Goal: Find specific page/section: Find specific page/section

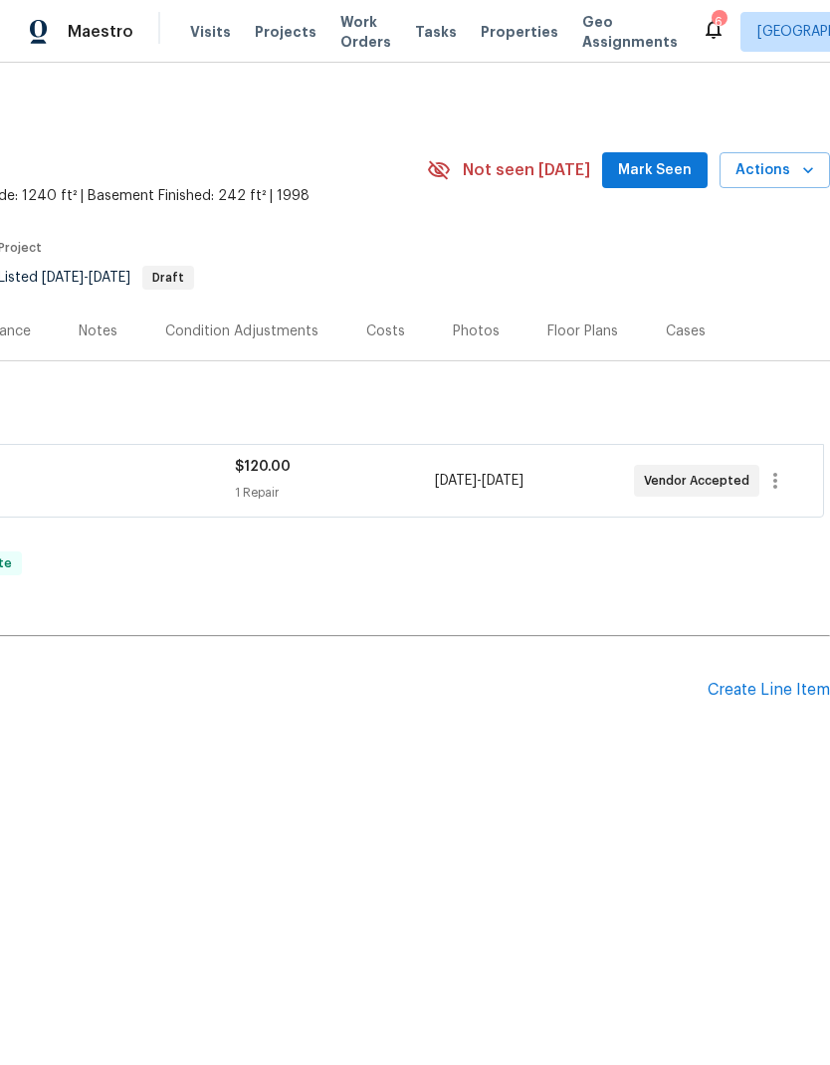
scroll to position [0, 295]
click at [465, 323] on div "Photos" at bounding box center [476, 332] width 47 height 20
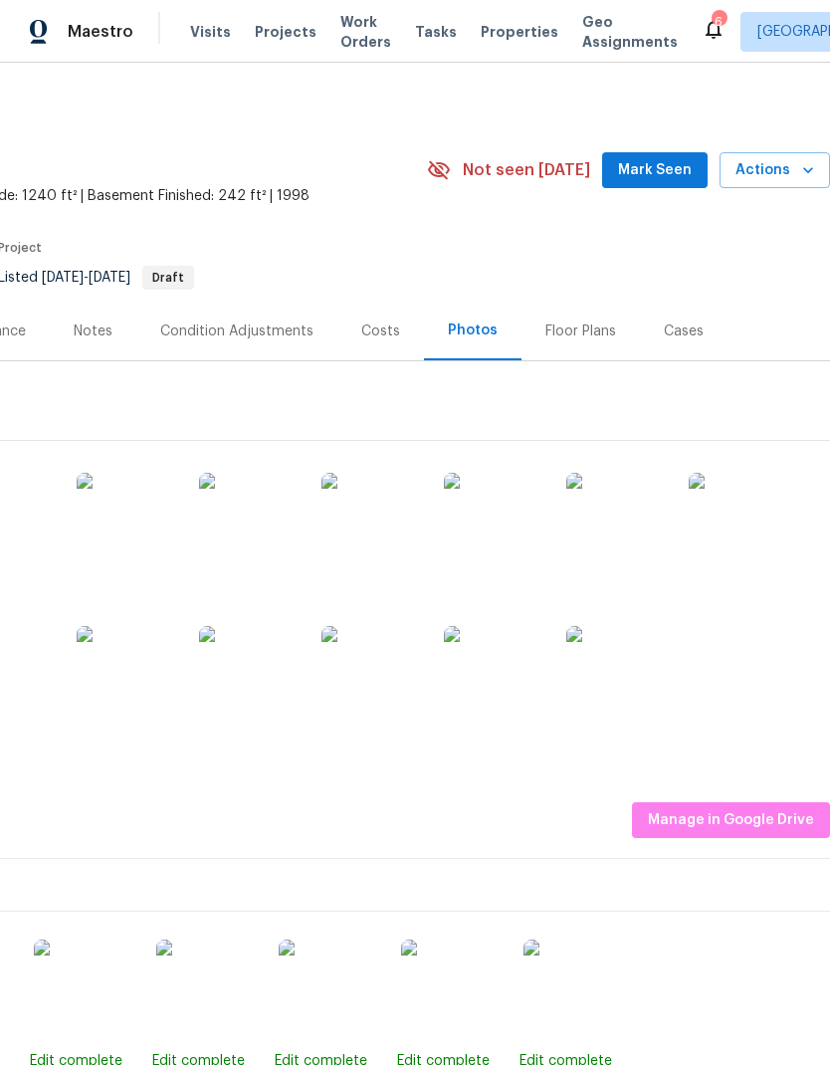
click at [52, 518] on img at bounding box center [4, 523] width 100 height 100
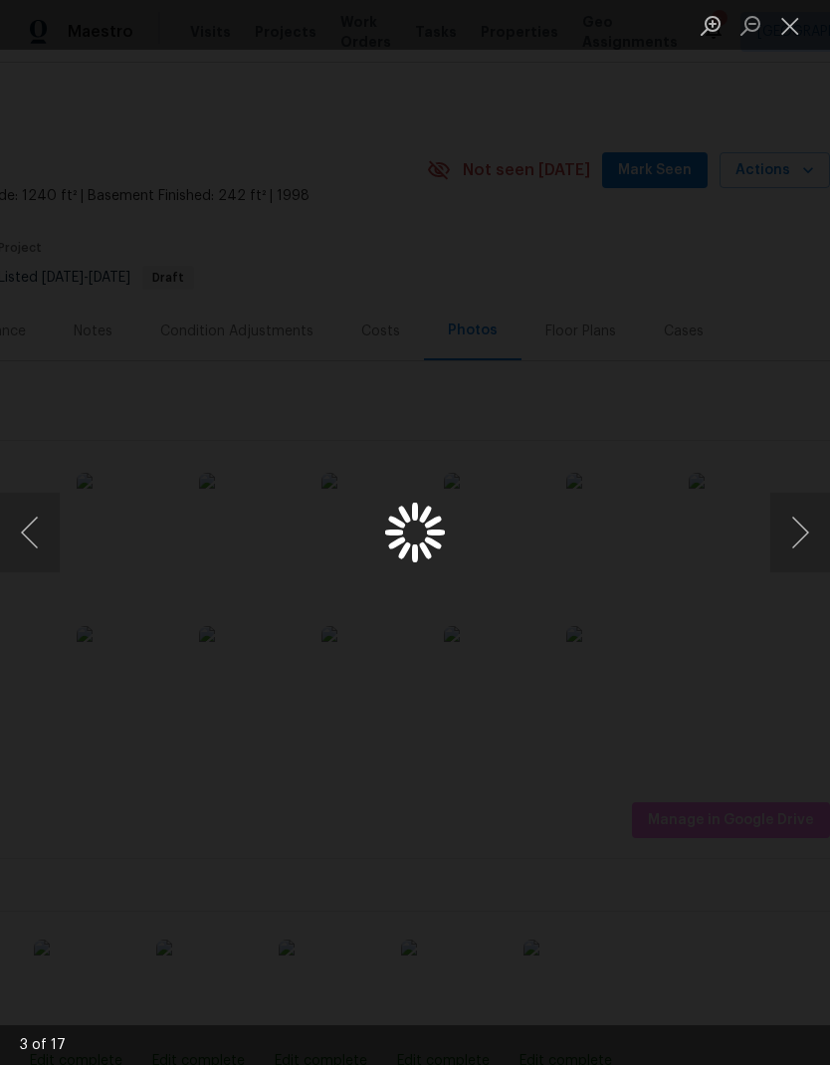
click at [711, 154] on div "Lightbox" at bounding box center [415, 532] width 830 height 1065
click at [793, 538] on button "Next image" at bounding box center [801, 533] width 60 height 80
click at [795, 530] on button "Next image" at bounding box center [801, 533] width 60 height 80
click at [793, 530] on button "Next image" at bounding box center [801, 533] width 60 height 80
click at [801, 522] on button "Next image" at bounding box center [801, 533] width 60 height 80
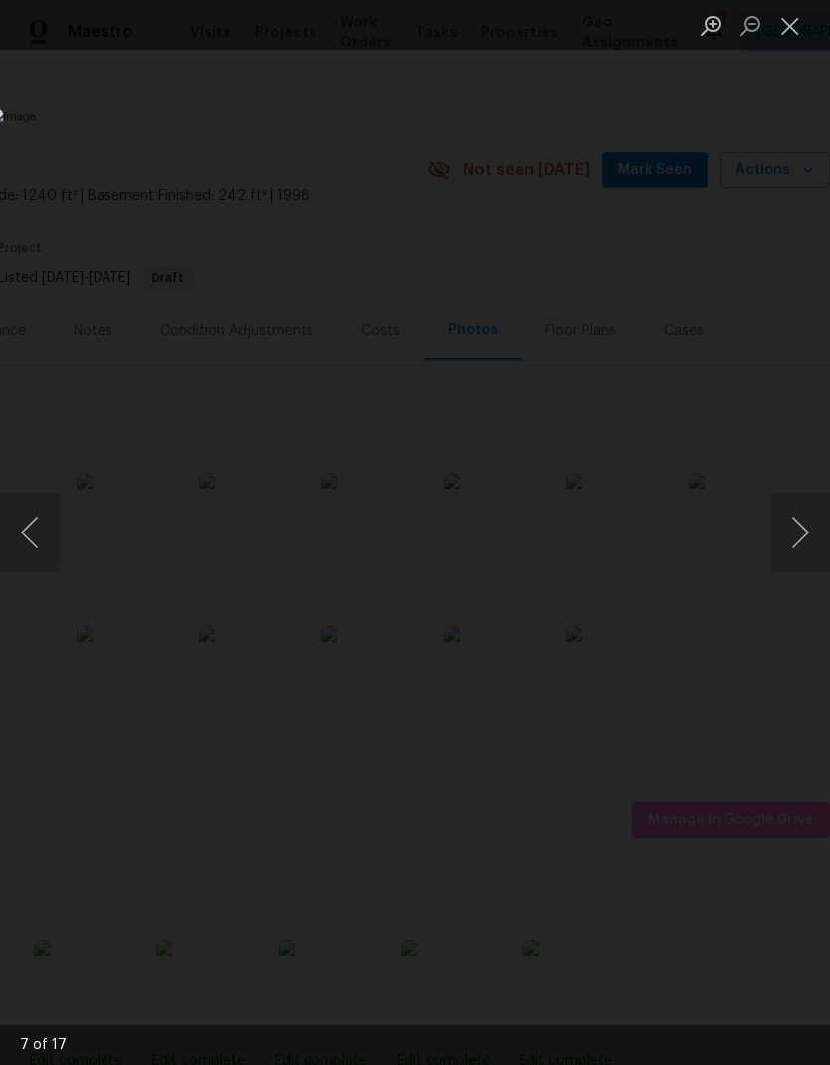
click at [800, 524] on button "Next image" at bounding box center [801, 533] width 60 height 80
click at [792, 525] on button "Next image" at bounding box center [801, 533] width 60 height 80
click at [800, 521] on button "Next image" at bounding box center [801, 533] width 60 height 80
click at [799, 523] on button "Next image" at bounding box center [801, 533] width 60 height 80
click at [34, 539] on button "Previous image" at bounding box center [30, 533] width 60 height 80
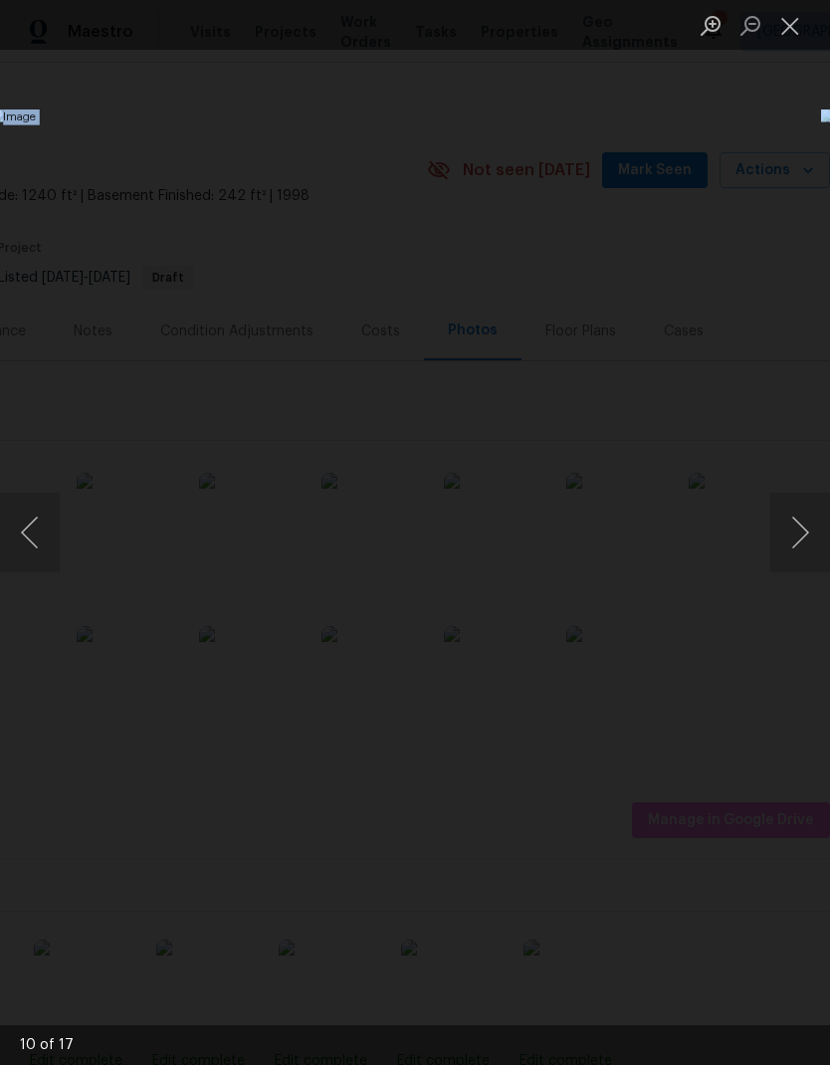
click at [797, 520] on button "Next image" at bounding box center [801, 533] width 60 height 80
click at [789, 533] on button "Next image" at bounding box center [801, 533] width 60 height 80
click at [799, 531] on button "Next image" at bounding box center [801, 533] width 60 height 80
click at [791, 537] on button "Next image" at bounding box center [801, 533] width 60 height 80
click at [794, 540] on button "Next image" at bounding box center [801, 533] width 60 height 80
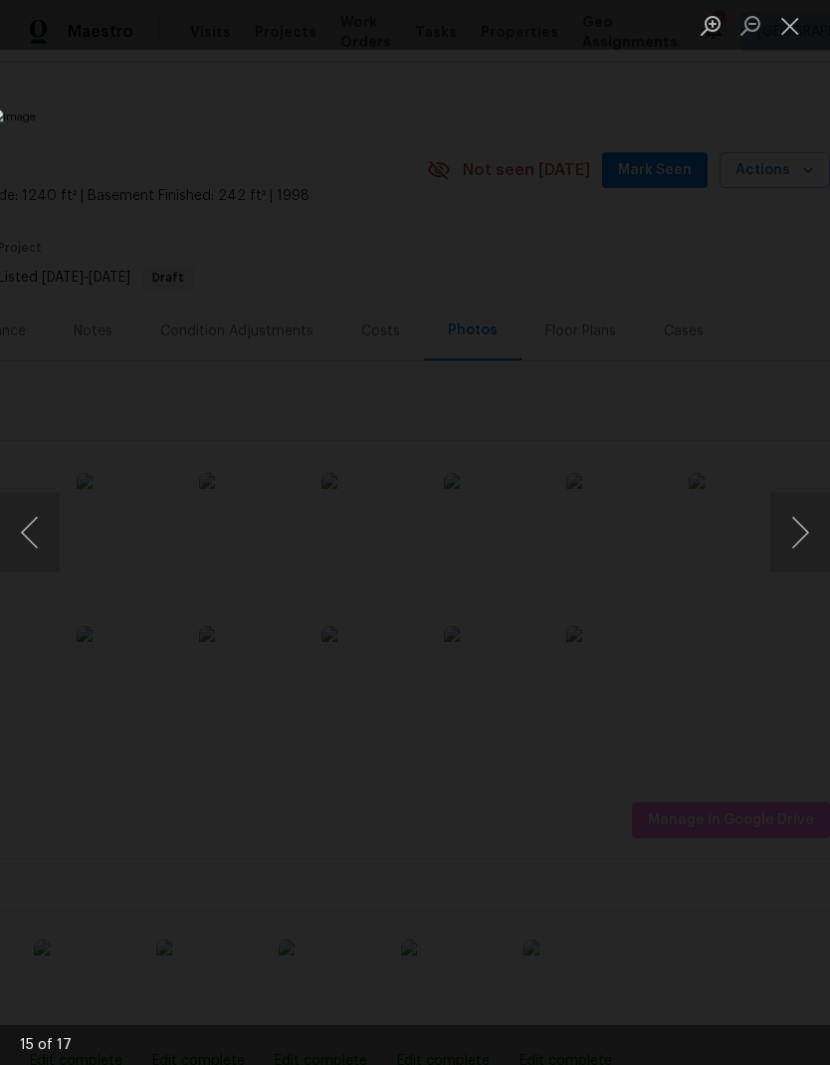
click at [794, 541] on button "Next image" at bounding box center [801, 533] width 60 height 80
click at [792, 544] on button "Next image" at bounding box center [801, 533] width 60 height 80
click at [793, 544] on button "Next image" at bounding box center [801, 533] width 60 height 80
click at [50, 523] on button "Previous image" at bounding box center [30, 533] width 60 height 80
click at [800, 542] on button "Next image" at bounding box center [801, 533] width 60 height 80
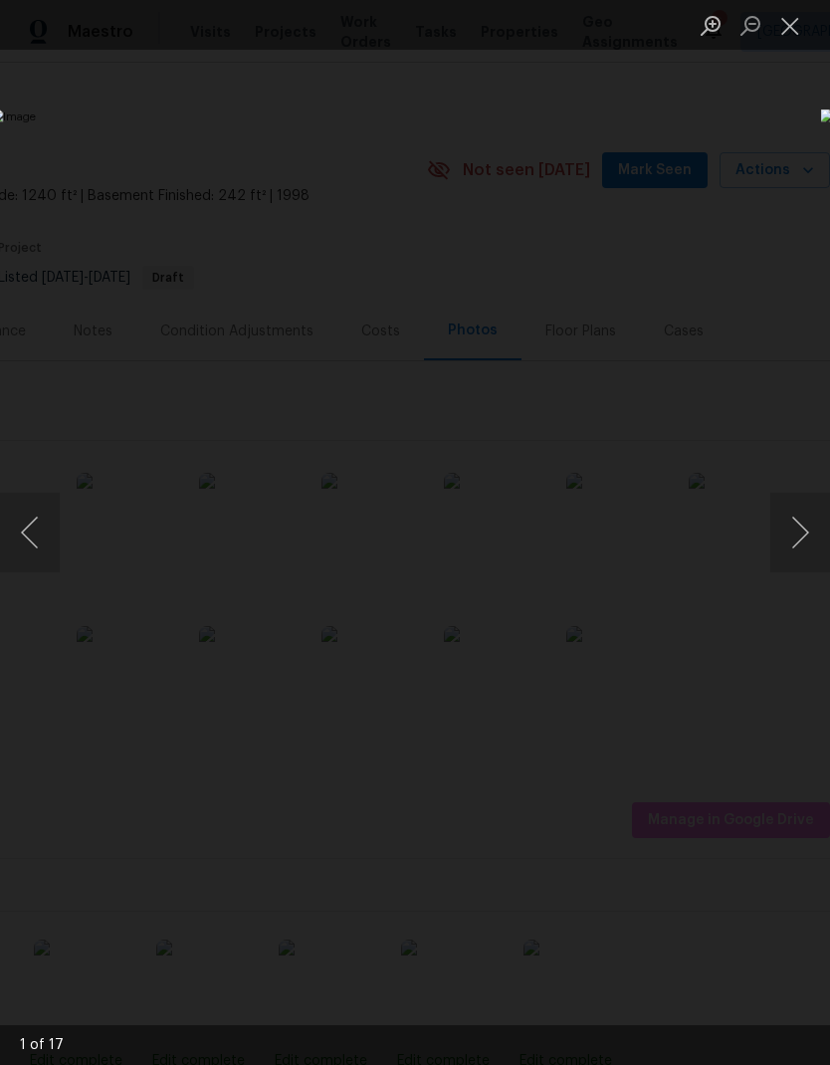
click at [800, 541] on button "Next image" at bounding box center [801, 533] width 60 height 80
click at [797, 542] on button "Next image" at bounding box center [801, 533] width 60 height 80
click at [799, 542] on button "Next image" at bounding box center [801, 533] width 60 height 80
click at [799, 541] on button "Next image" at bounding box center [801, 533] width 60 height 80
click at [54, 541] on button "Previous image" at bounding box center [30, 533] width 60 height 80
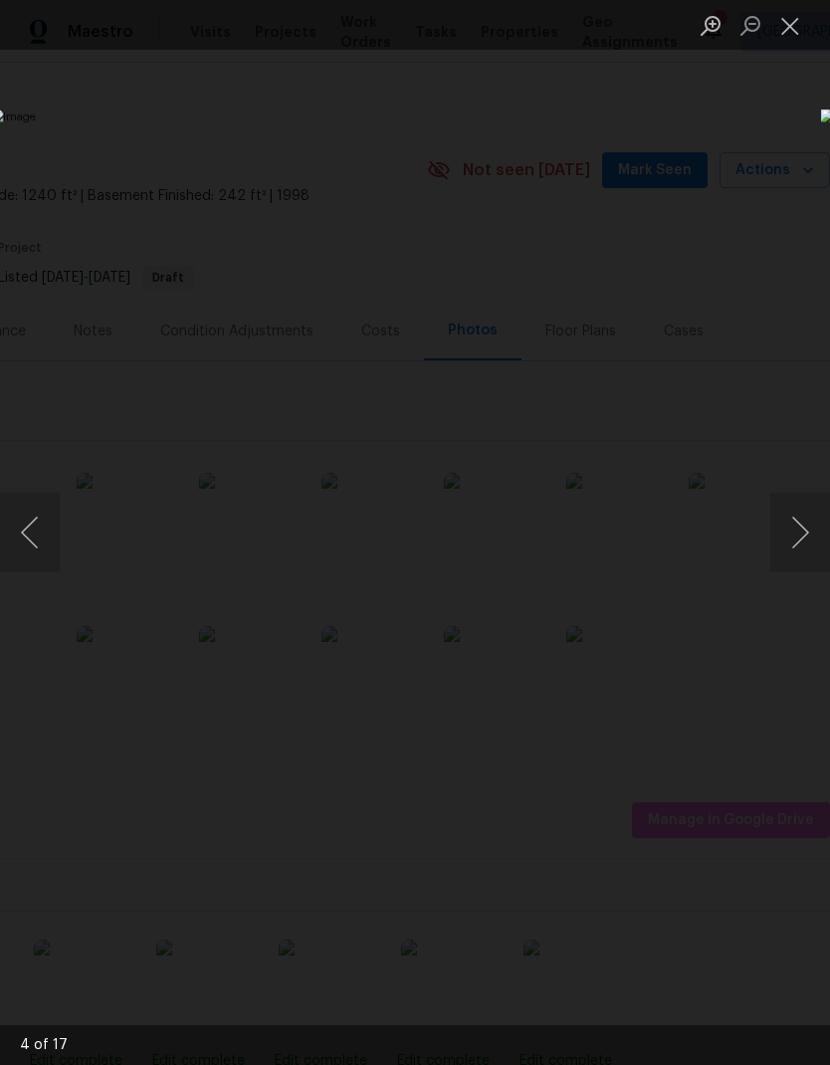
click at [786, 531] on button "Next image" at bounding box center [801, 533] width 60 height 80
click at [796, 531] on button "Next image" at bounding box center [801, 533] width 60 height 80
click at [795, 528] on button "Next image" at bounding box center [801, 533] width 60 height 80
click at [802, 533] on button "Next image" at bounding box center [801, 533] width 60 height 80
click at [801, 532] on button "Next image" at bounding box center [801, 533] width 60 height 80
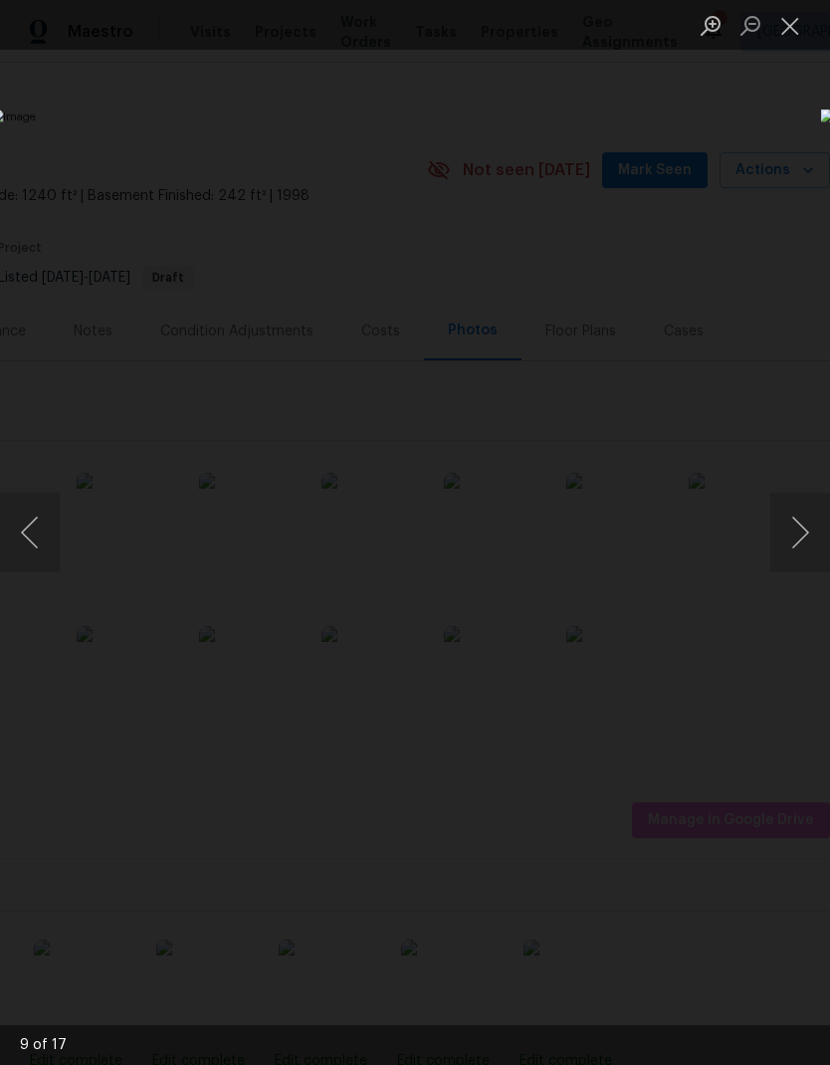
click at [793, 529] on button "Next image" at bounding box center [801, 533] width 60 height 80
click at [794, 527] on button "Next image" at bounding box center [801, 533] width 60 height 80
click at [797, 522] on button "Next image" at bounding box center [801, 533] width 60 height 80
click at [798, 59] on div "Lightbox" at bounding box center [415, 532] width 830 height 1065
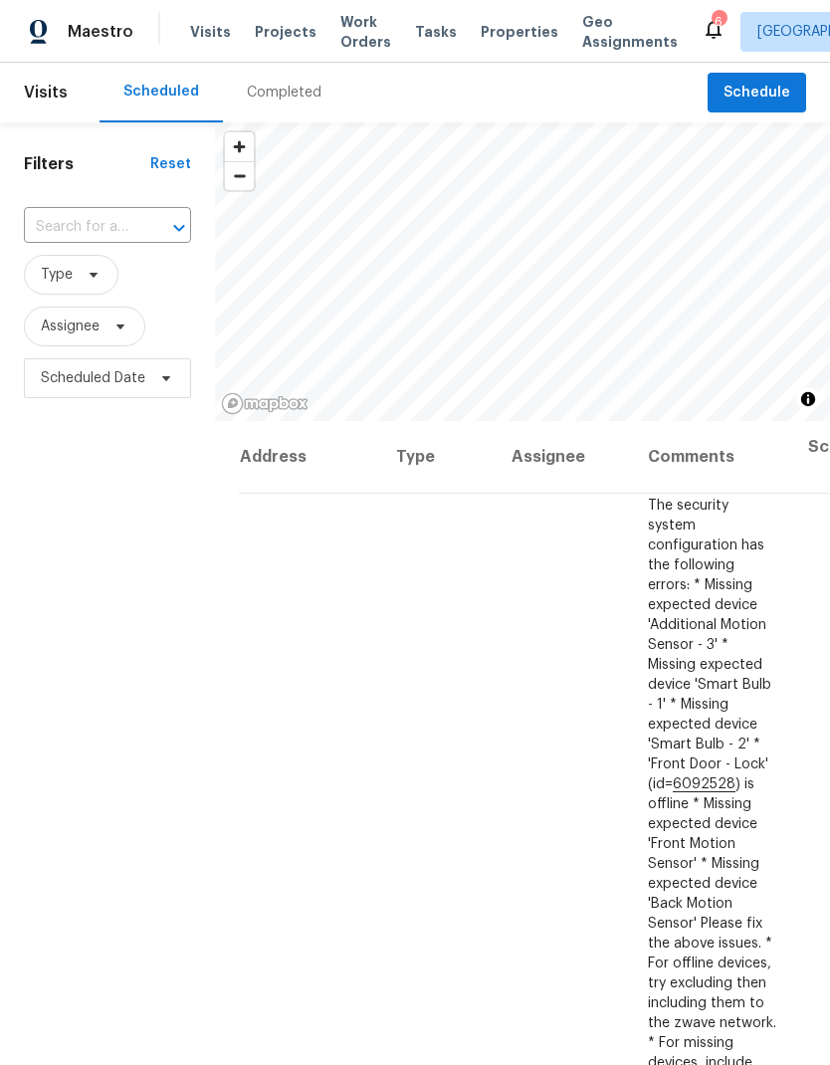
scroll to position [2641, 0]
